Goal: Answer question/provide support: Share knowledge or assist other users

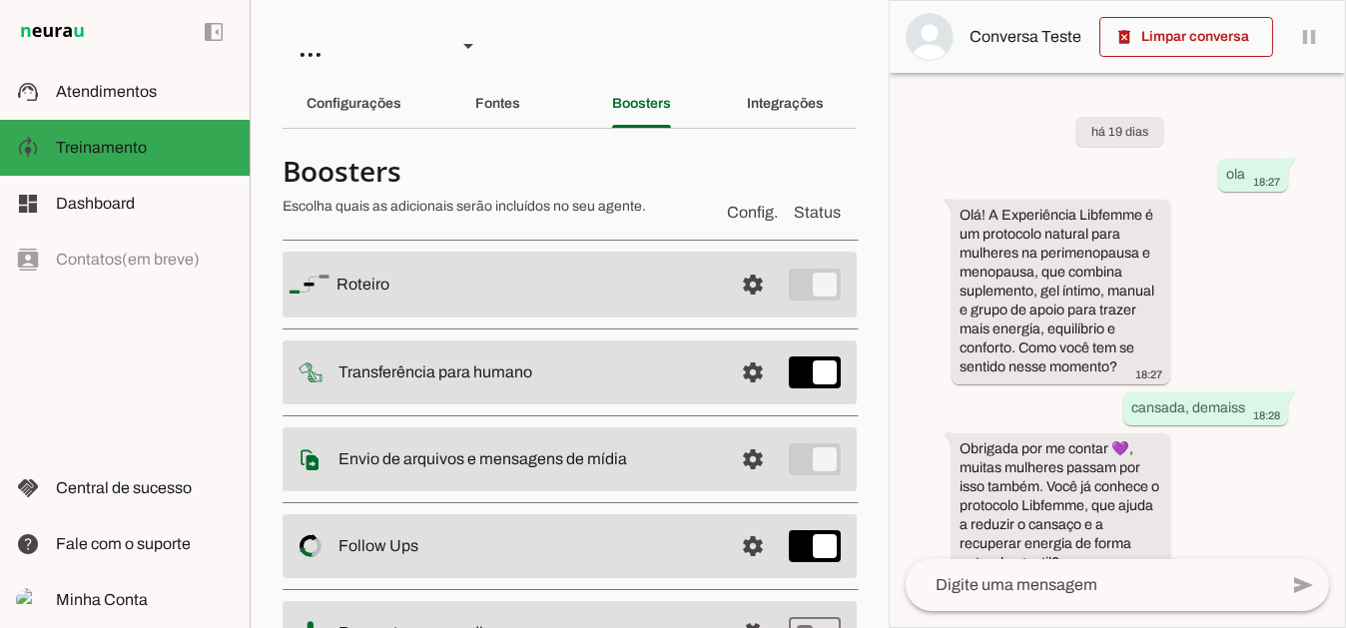
scroll to position [602, 0]
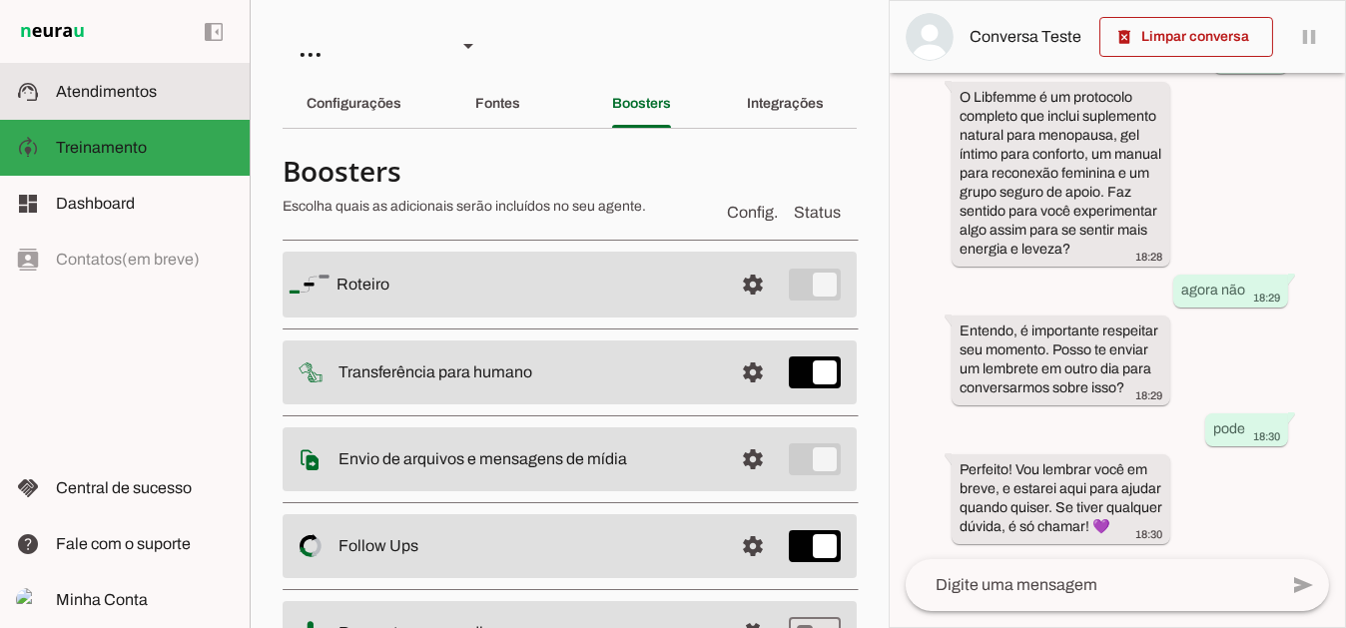
click at [124, 92] on span "Atendimentos" at bounding box center [106, 91] width 101 height 17
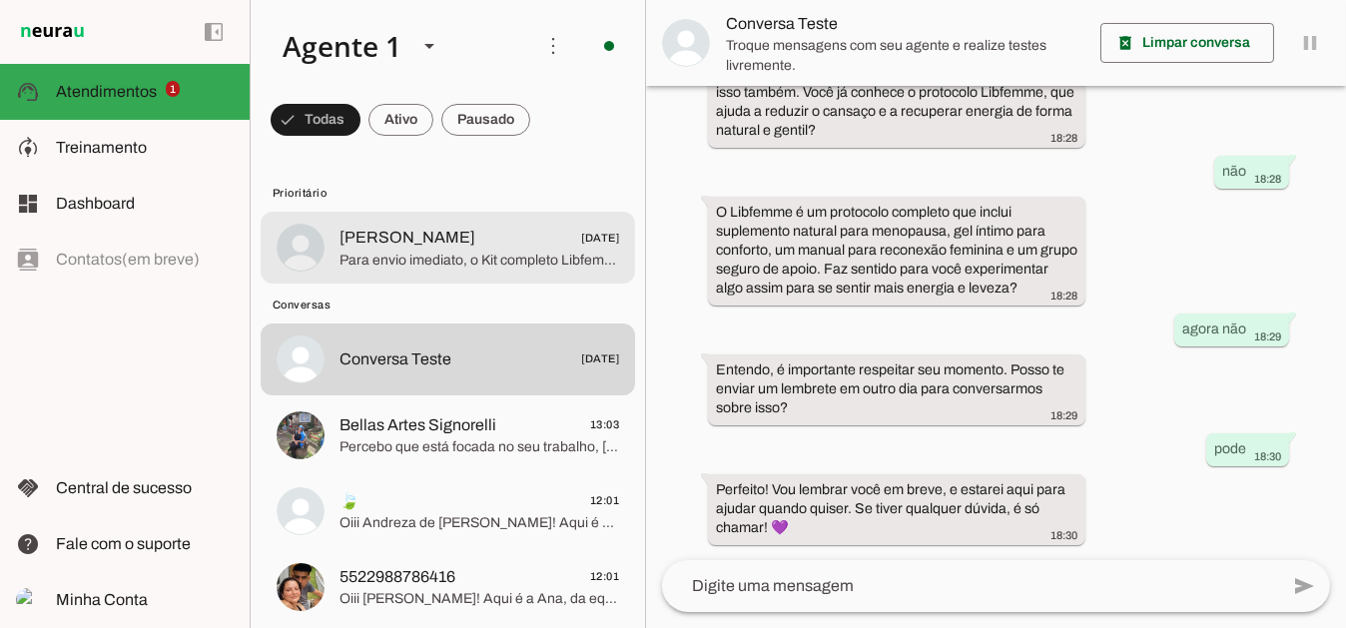
click at [456, 243] on span "[PERSON_NAME] [DATE]" at bounding box center [479, 238] width 280 height 25
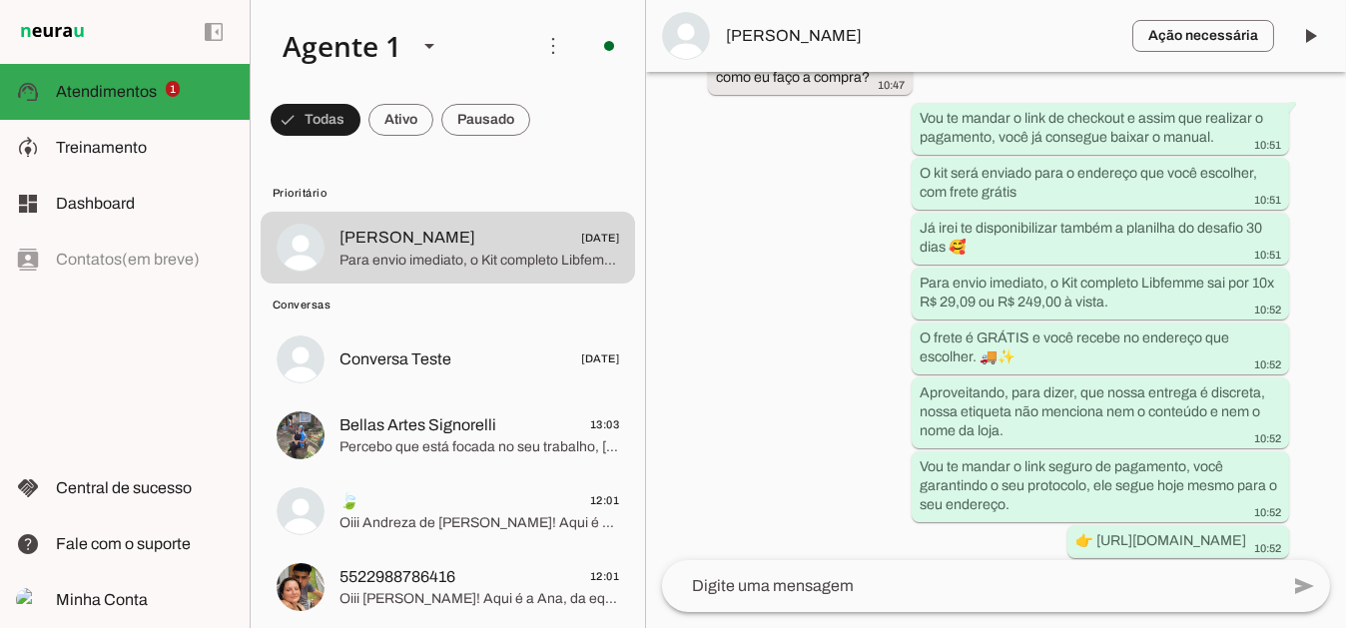
scroll to position [1758, 0]
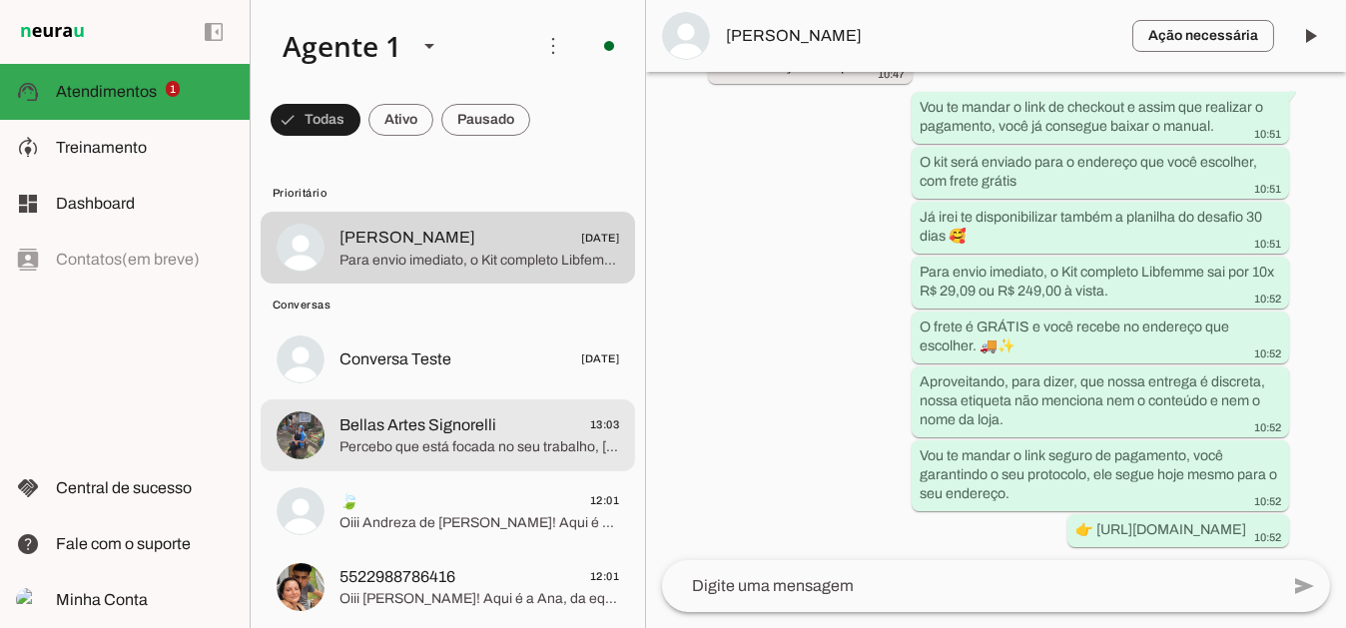
click at [411, 414] on span "Bellas Artes Signorelli" at bounding box center [417, 425] width 157 height 24
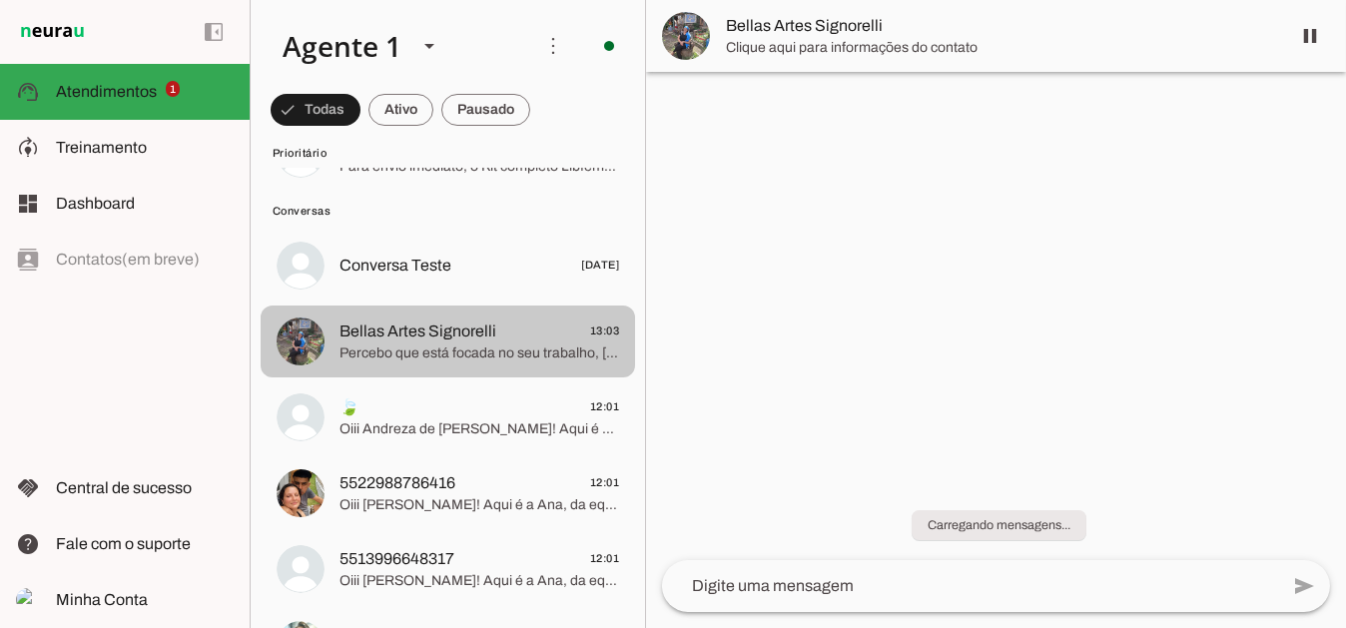
scroll to position [100, 0]
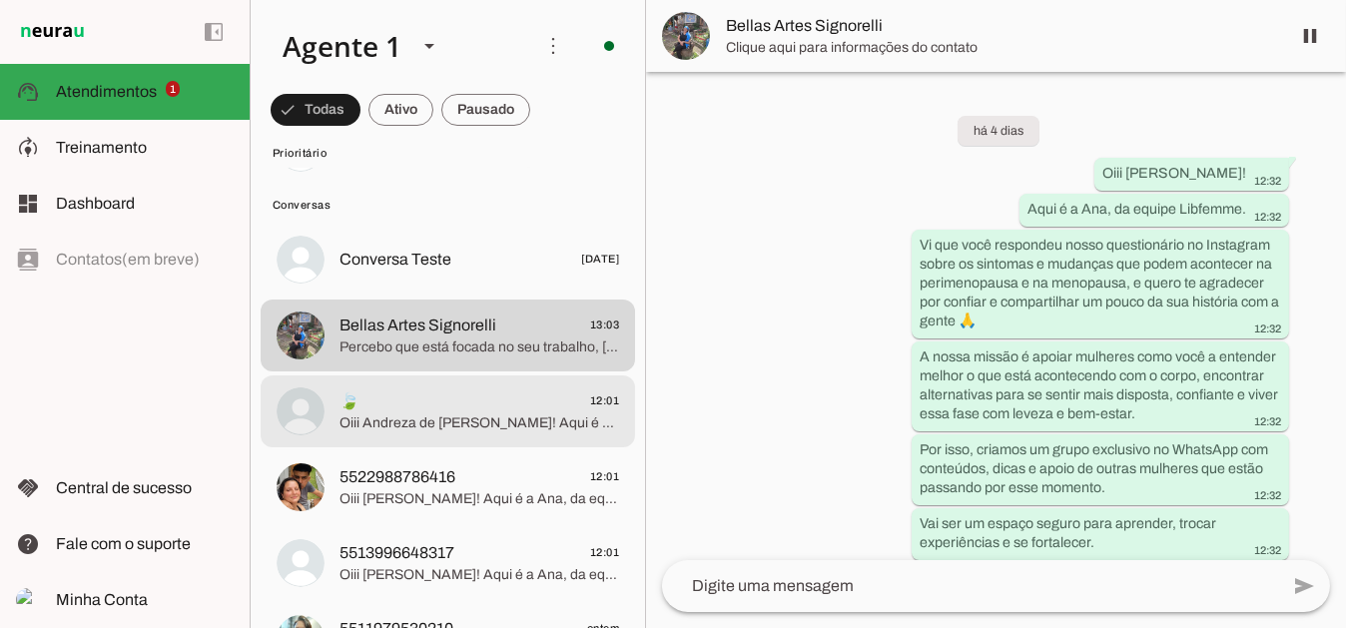
click at [428, 415] on span "Oiii Andreza de [PERSON_NAME]! Aqui é a Ana, da equipe Libfemme. Vi que você re…" at bounding box center [479, 423] width 280 height 20
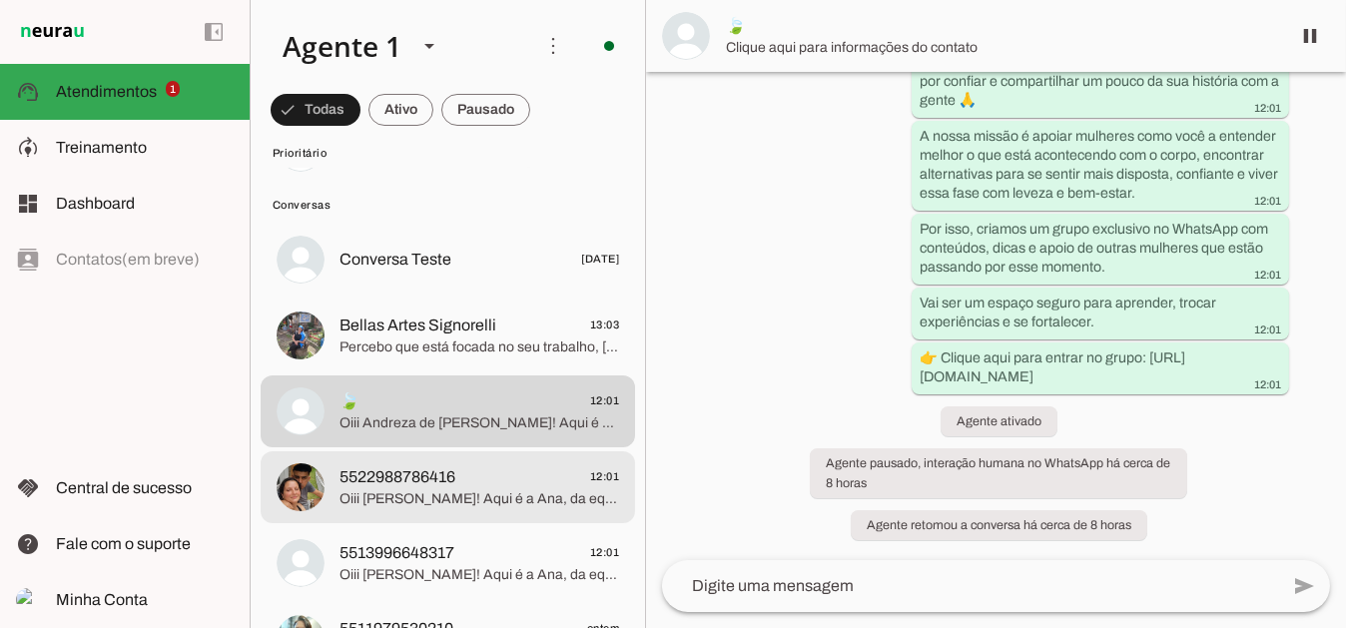
click at [405, 489] on span "Oiii [PERSON_NAME]! Aqui é a Ana, da equipe Libfemme. Vi que você respondeu nos…" at bounding box center [479, 499] width 280 height 20
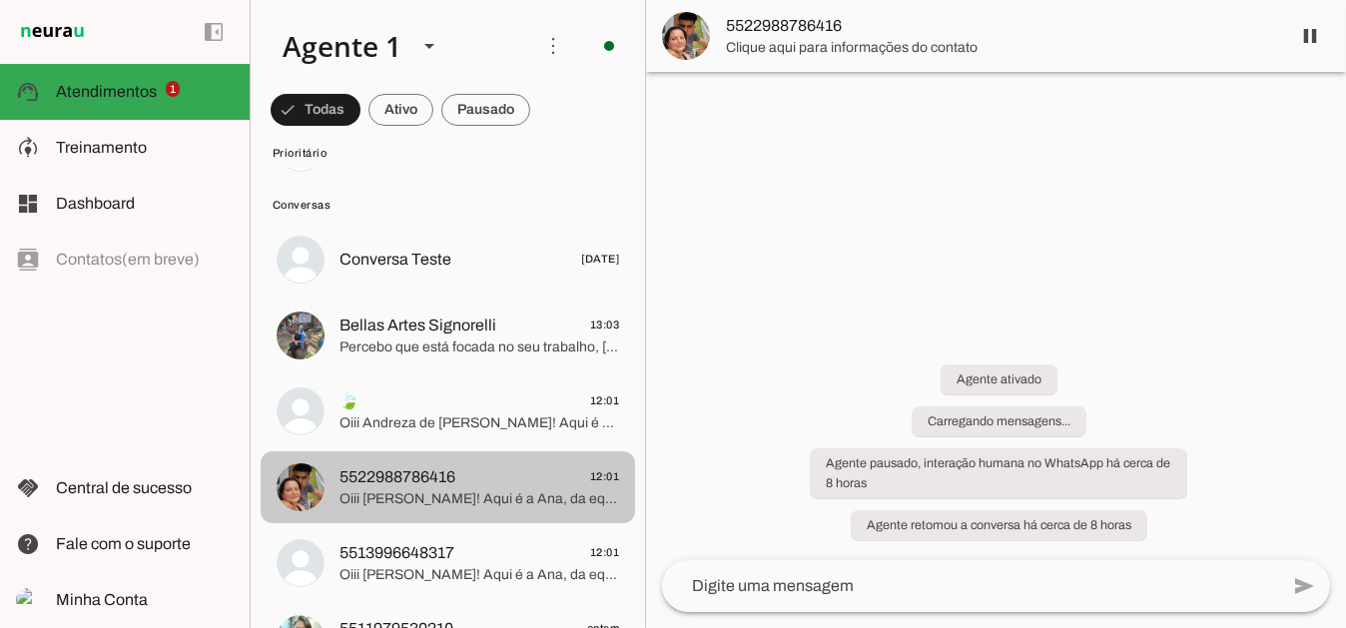
scroll to position [239, 0]
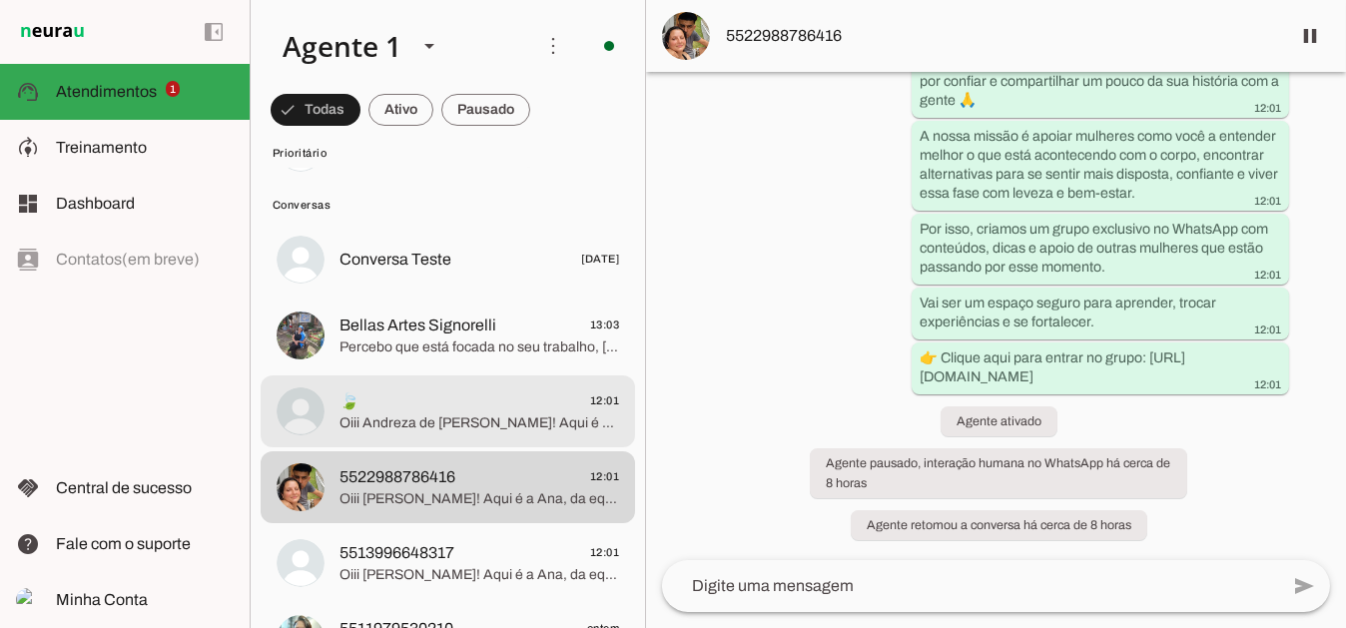
click at [423, 410] on span "🍃 12:01" at bounding box center [479, 400] width 280 height 25
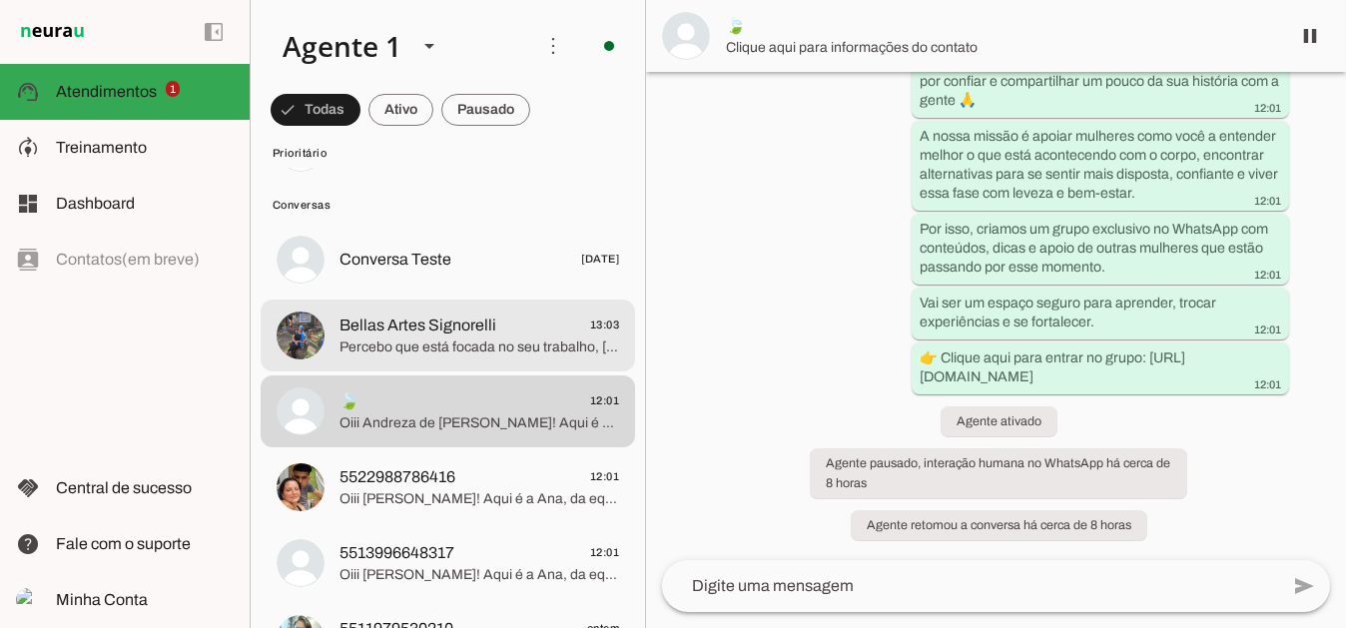
click at [391, 333] on span "Bellas Artes Signorelli" at bounding box center [417, 325] width 157 height 24
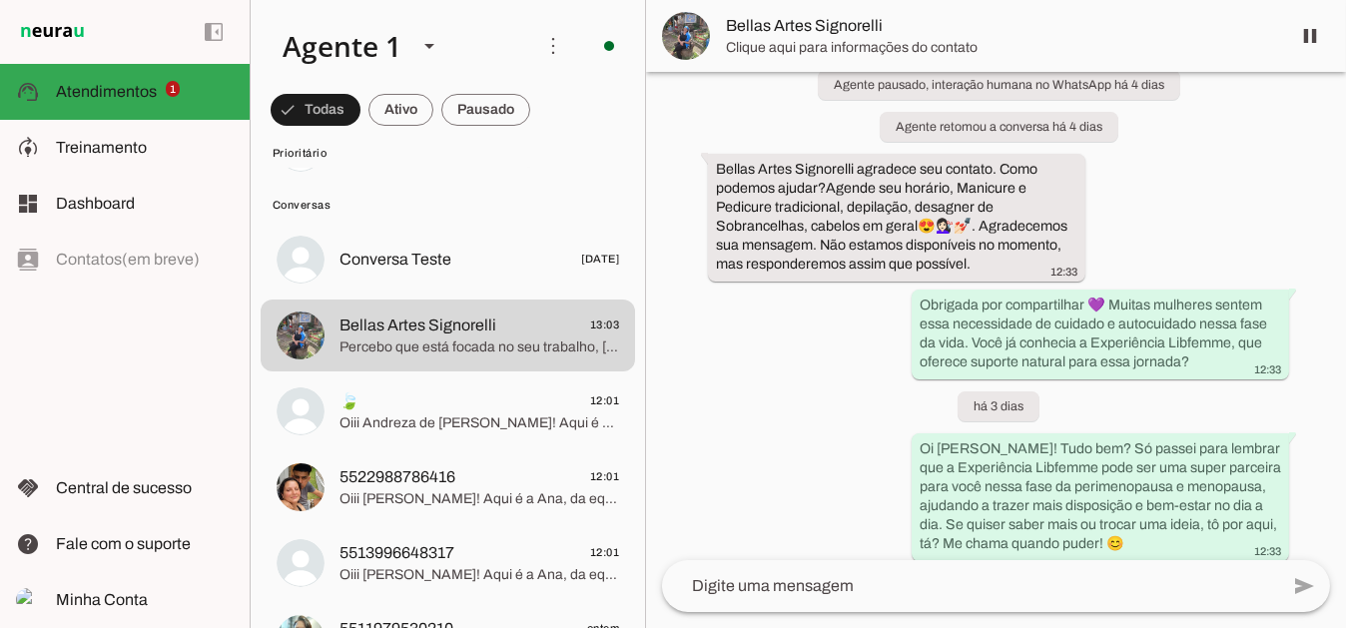
scroll to position [636, 0]
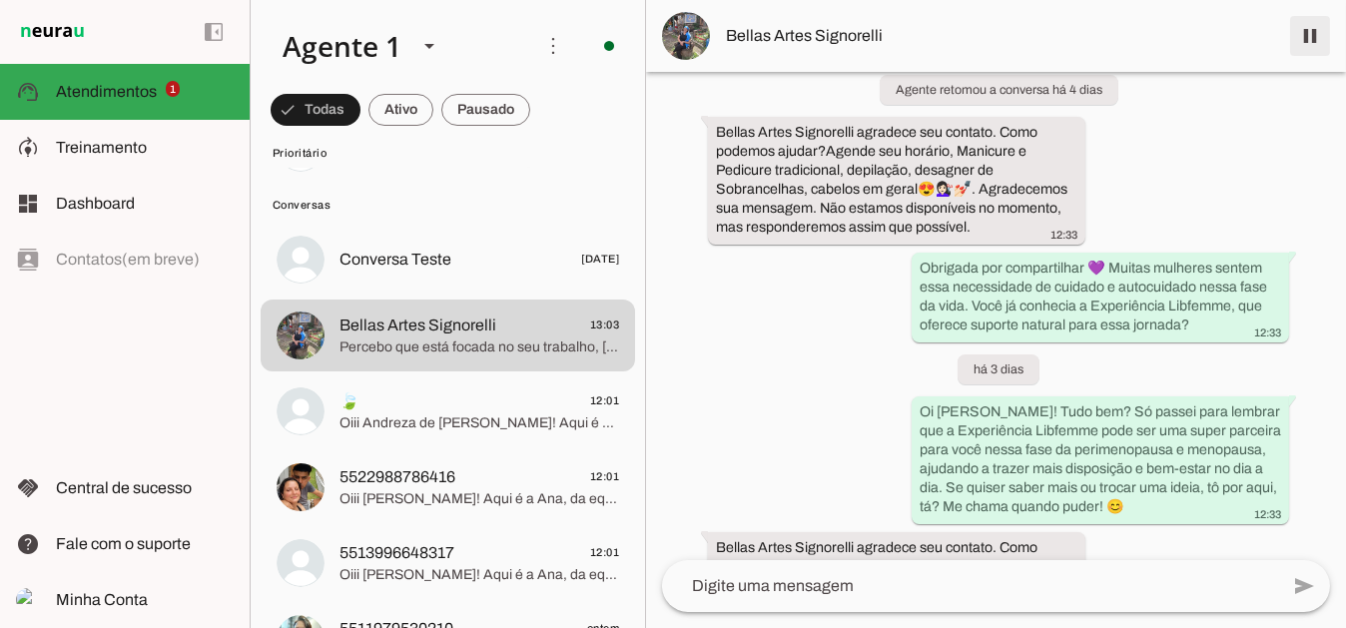
click at [1315, 40] on span at bounding box center [1310, 36] width 48 height 48
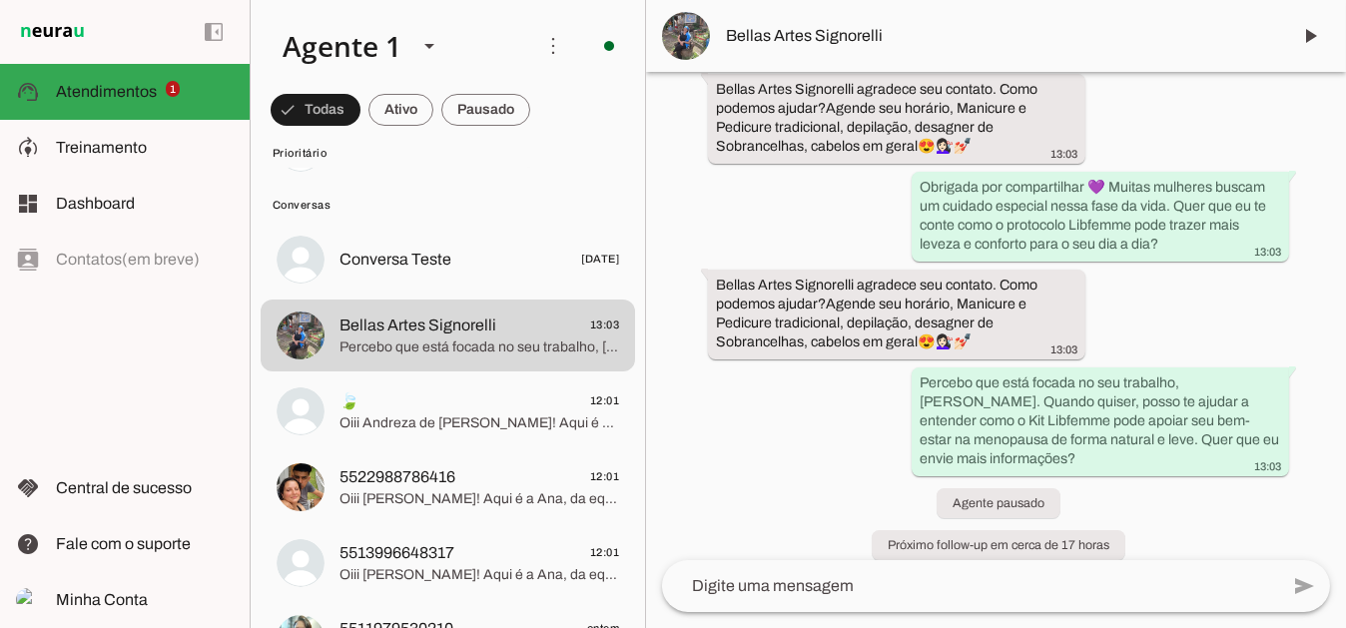
scroll to position [3883, 0]
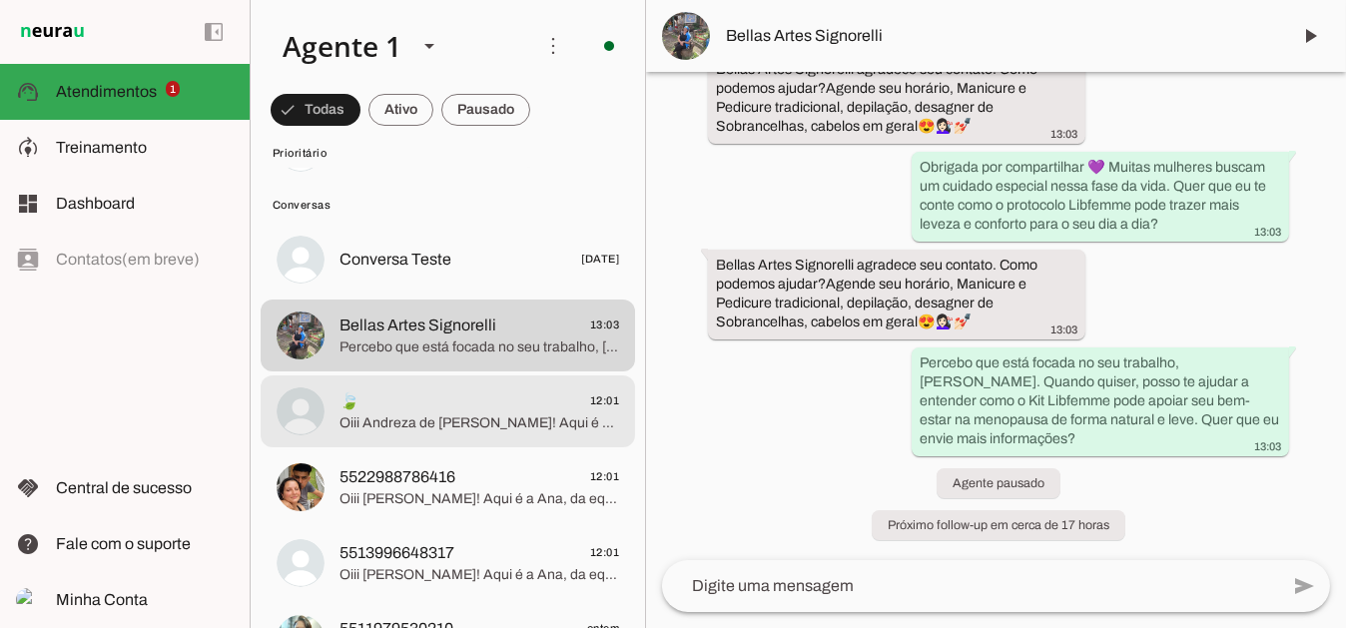
click at [396, 422] on span "Oiii Andreza de [PERSON_NAME]! Aqui é a Ana, da equipe Libfemme. Vi que você re…" at bounding box center [479, 423] width 280 height 20
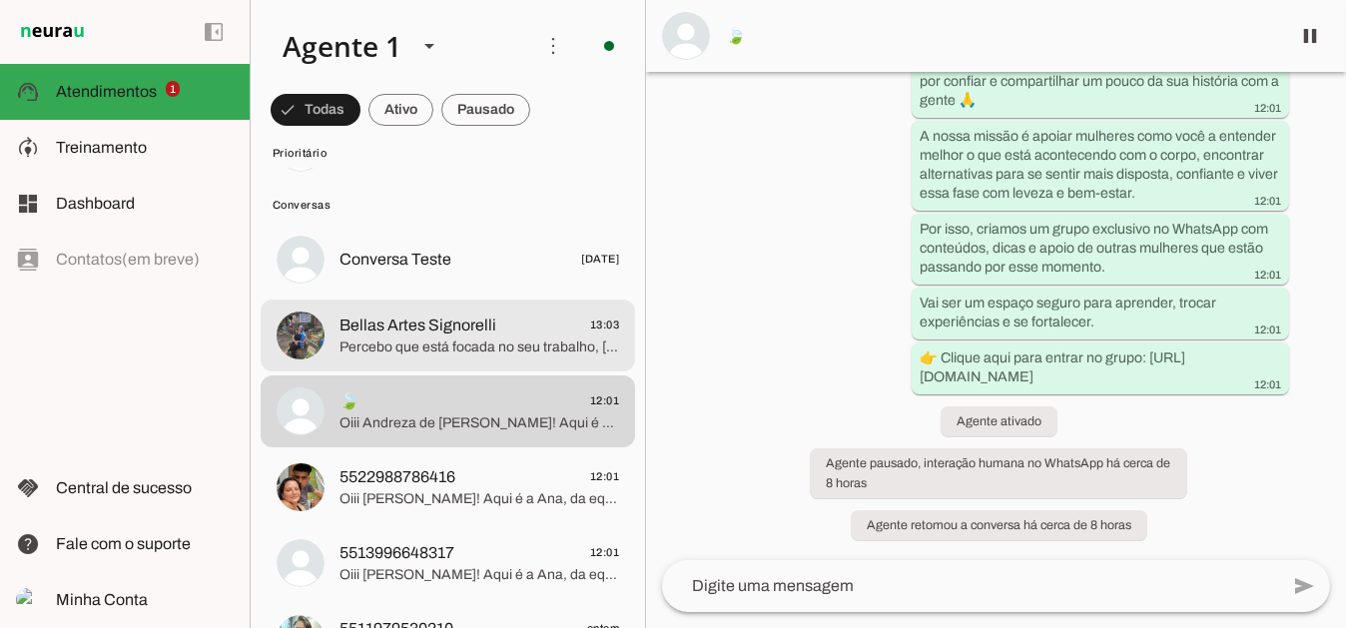
click at [399, 340] on span "Percebo que está focada no seu trabalho, [PERSON_NAME]. Quando quiser, posso te…" at bounding box center [479, 347] width 280 height 20
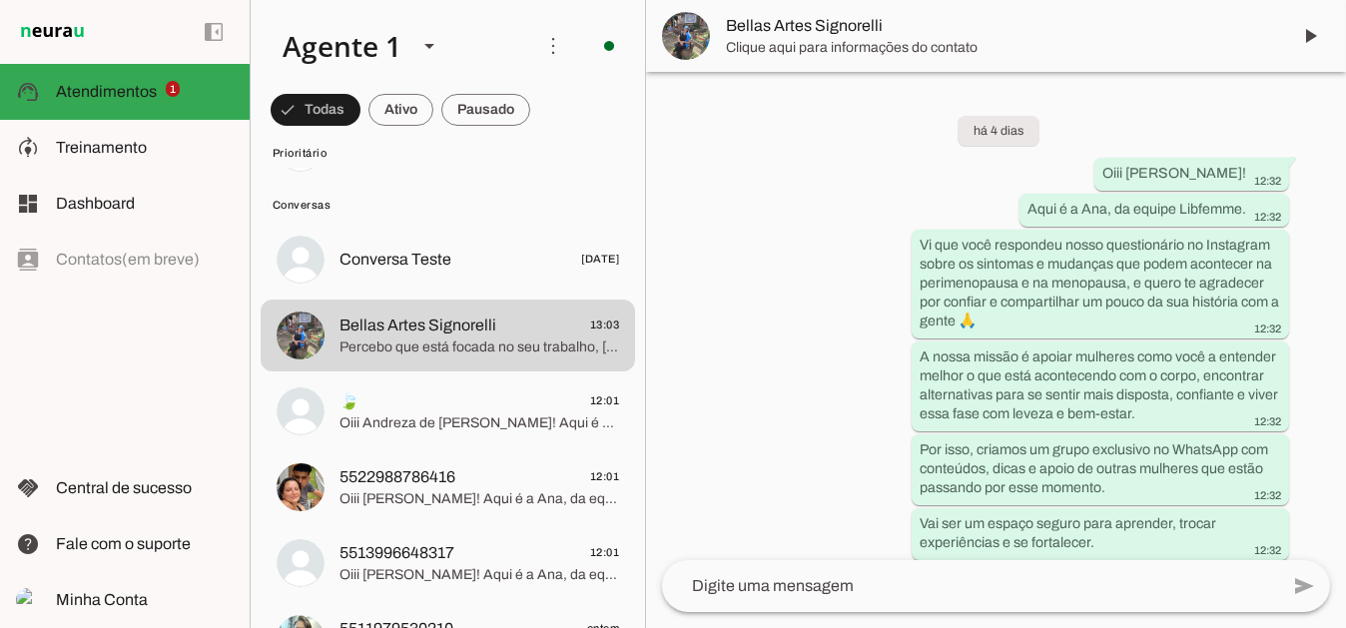
scroll to position [3883, 0]
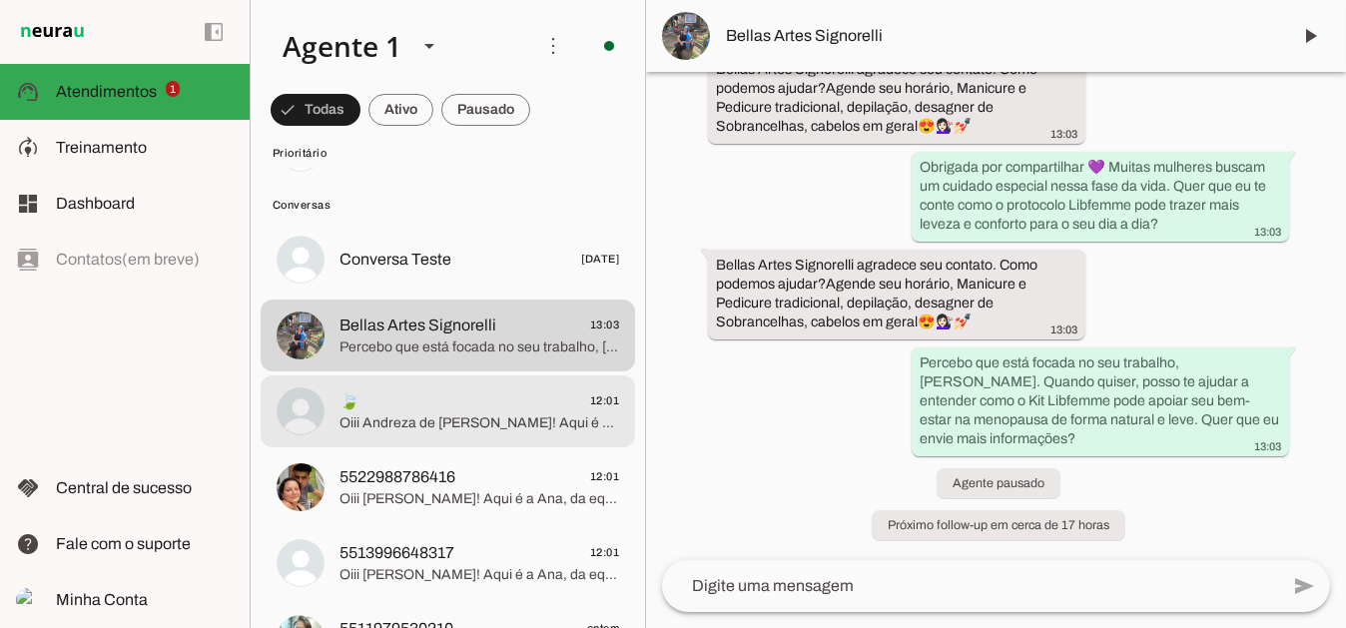
click at [413, 418] on span "Oiii Andreza de [PERSON_NAME]! Aqui é a Ana, da equipe Libfemme. Vi que você re…" at bounding box center [479, 423] width 280 height 20
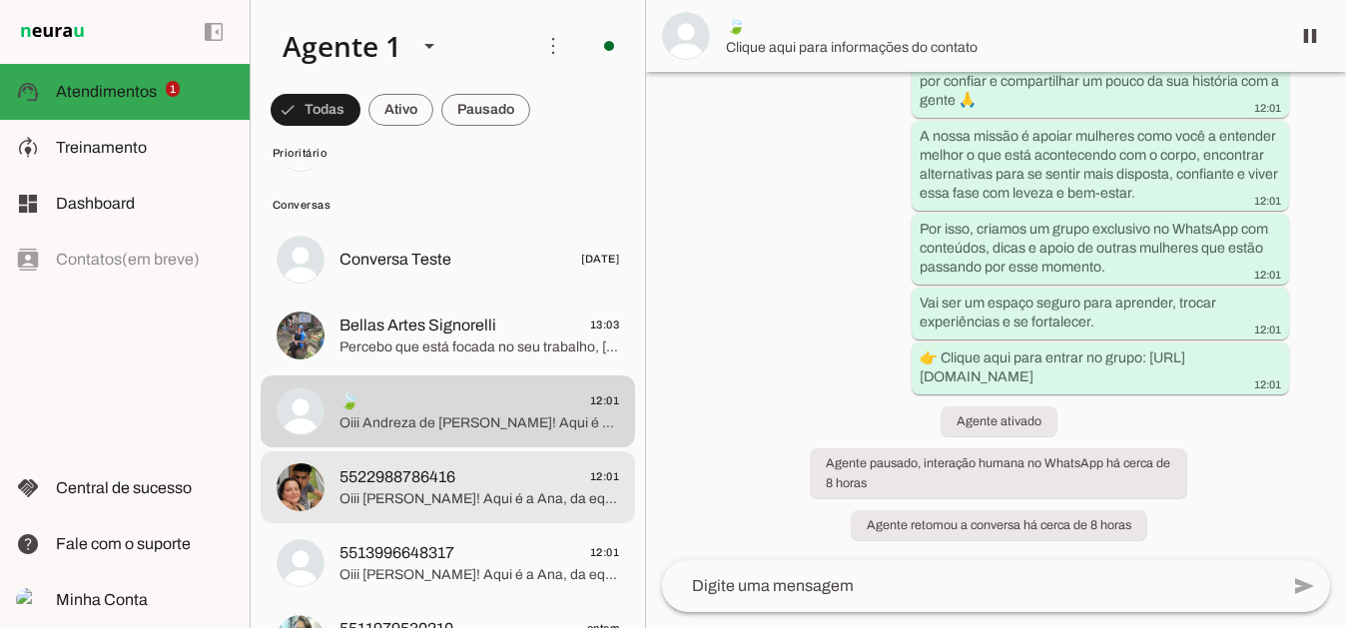
click at [420, 504] on span "Oiii [PERSON_NAME]! Aqui é a Ana, da equipe Libfemme. Vi que você respondeu nos…" at bounding box center [479, 499] width 280 height 20
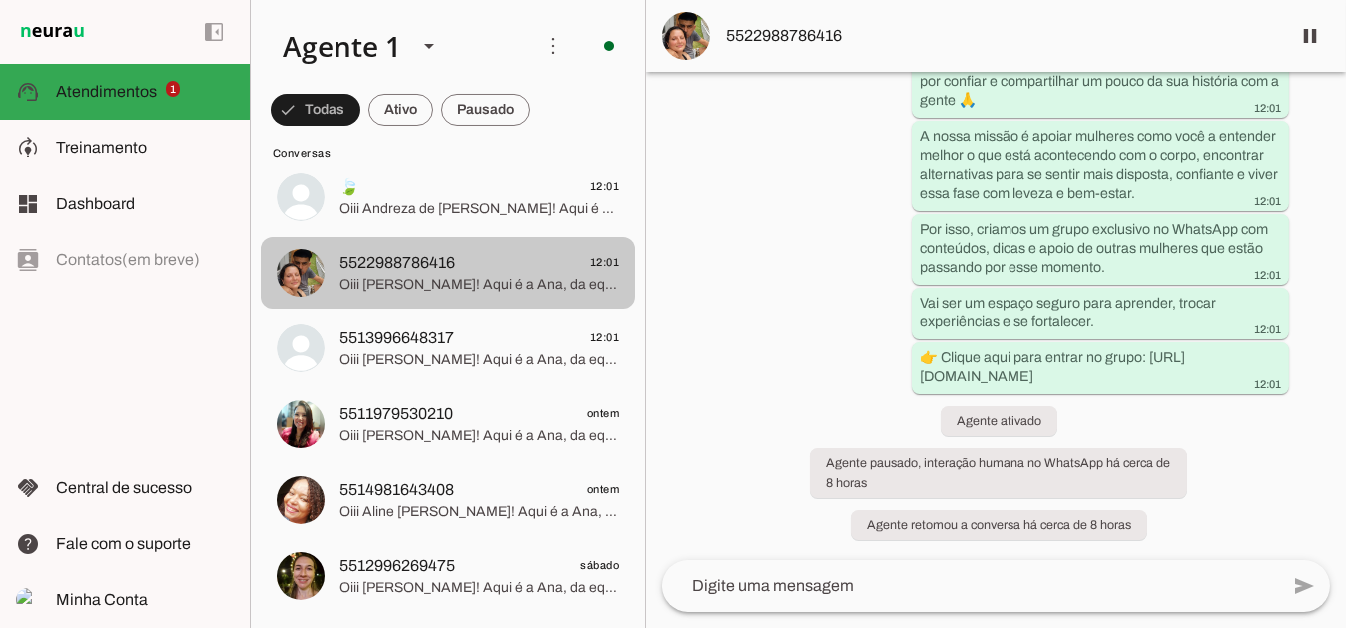
scroll to position [399, 0]
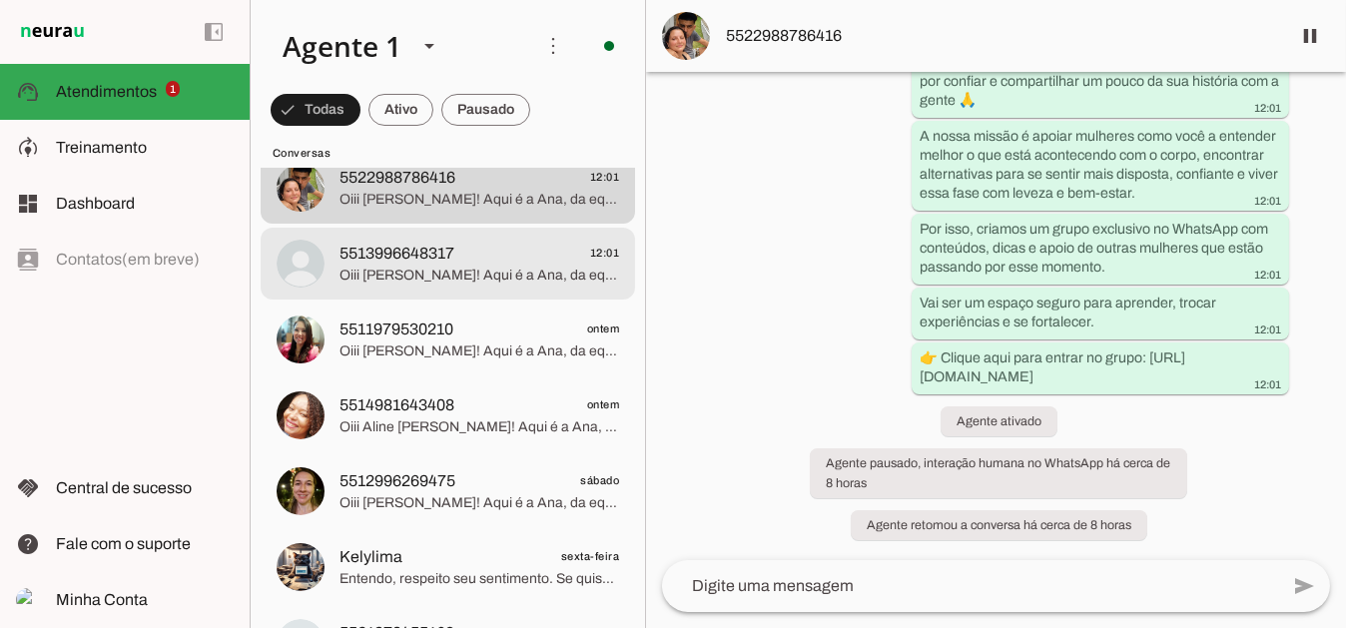
click at [414, 275] on span "Oiii [PERSON_NAME]! Aqui é a Ana, da equipe Libfemme. Vi que você respondeu nos…" at bounding box center [479, 276] width 280 height 20
